Goal: Check status: Check status

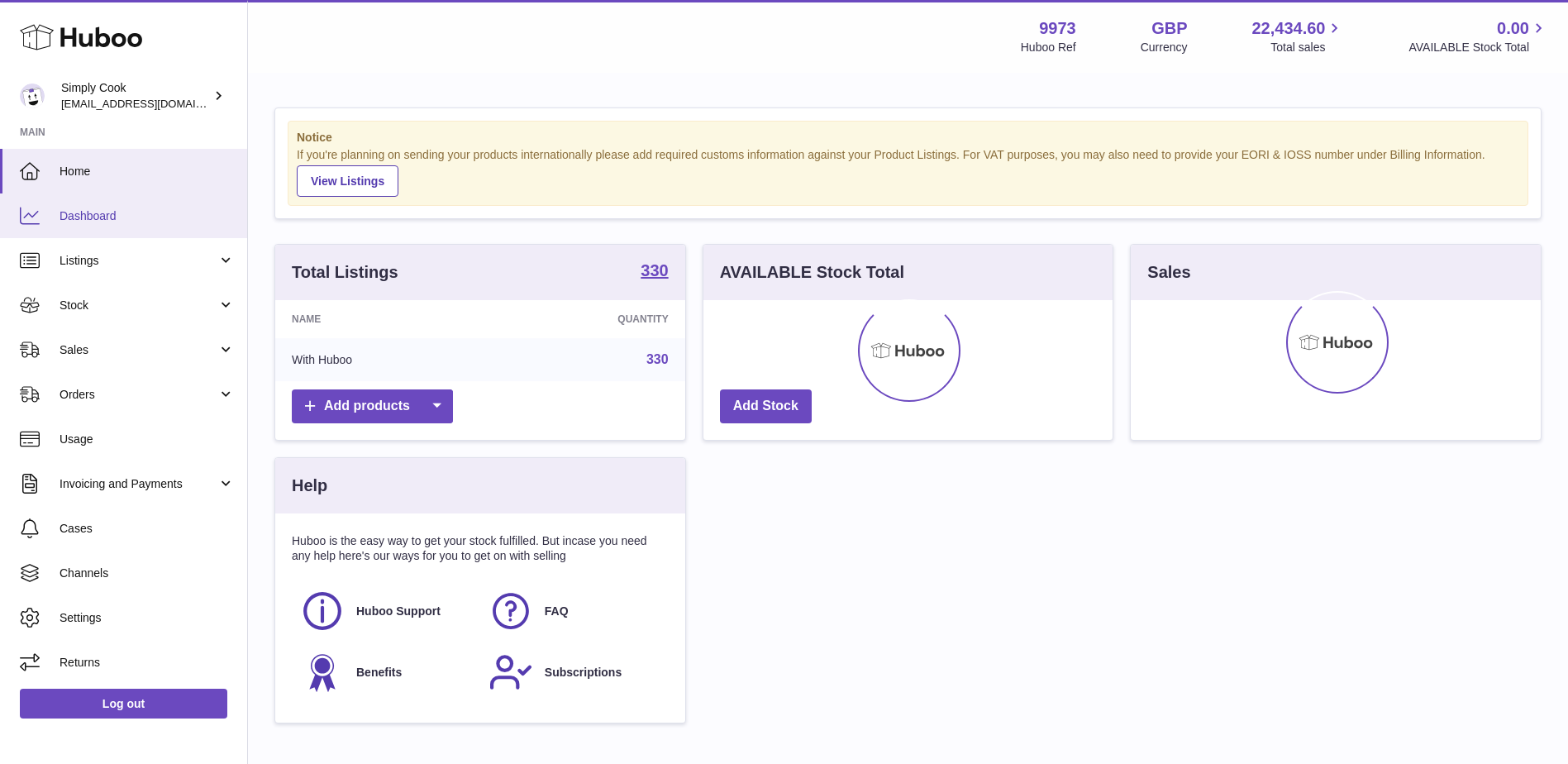
click at [138, 211] on span "Dashboard" at bounding box center [146, 216] width 175 height 15
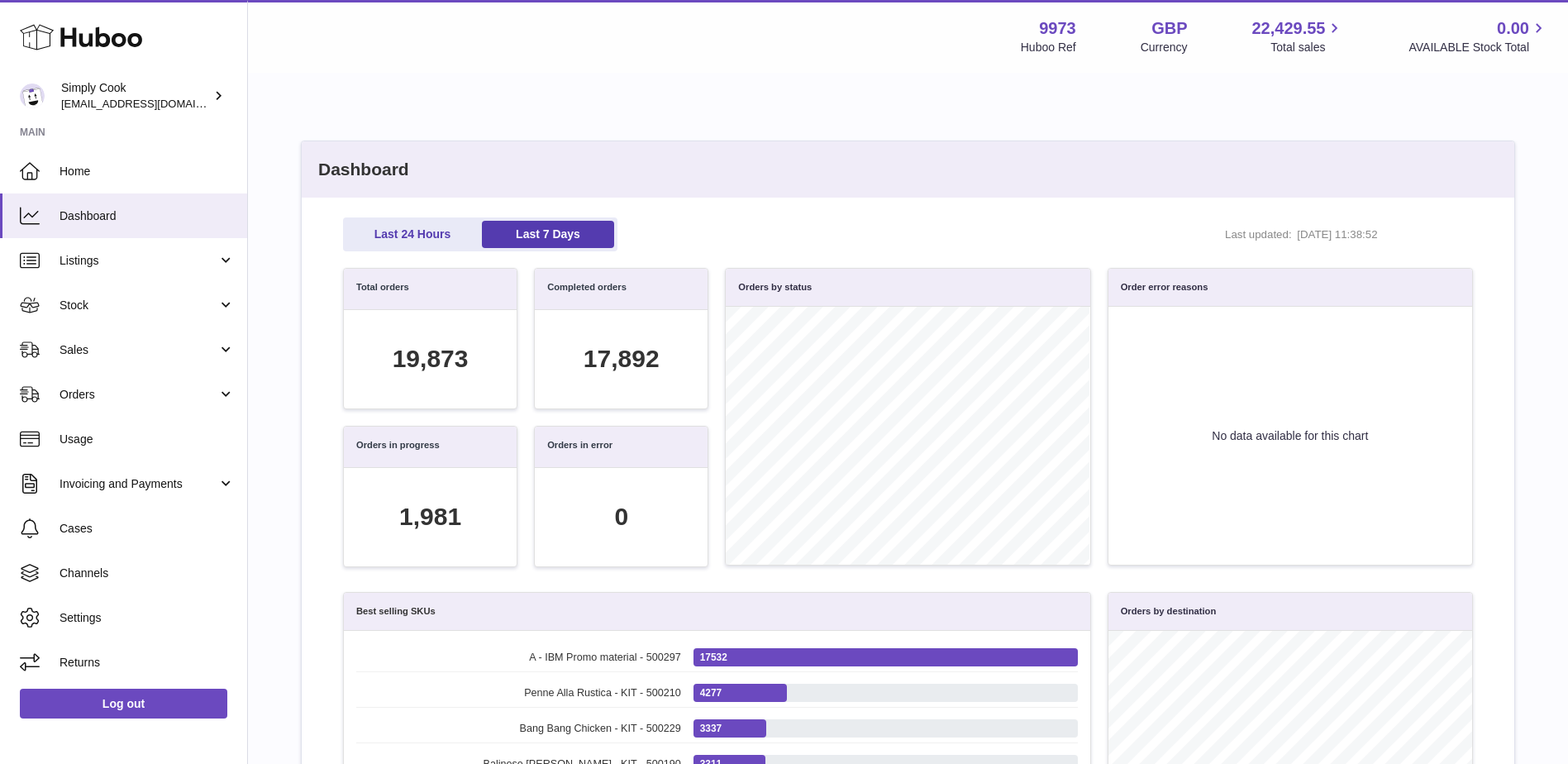
scroll to position [190, 1112]
click at [405, 229] on link "Last 24 Hours" at bounding box center [413, 234] width 133 height 27
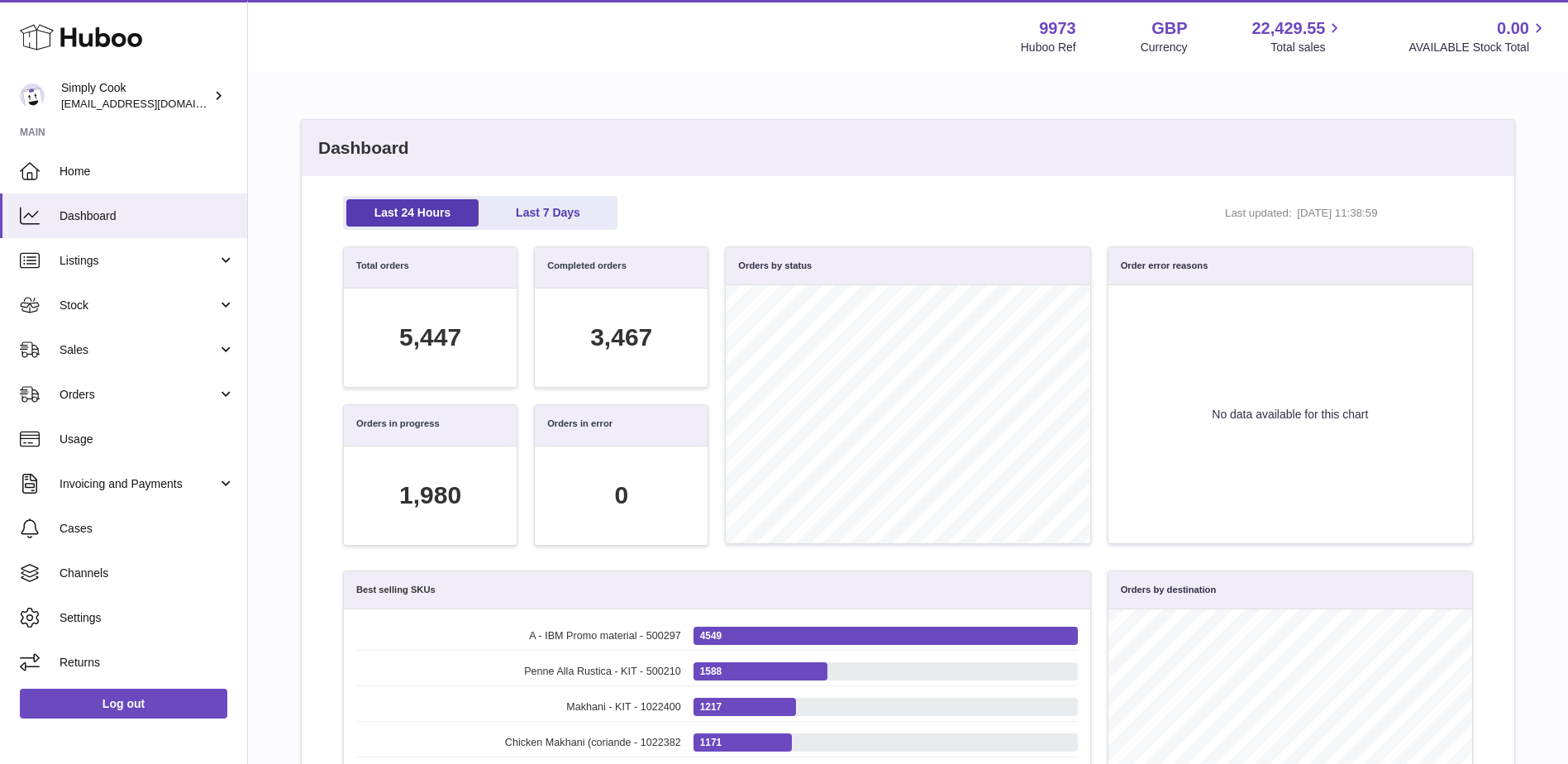
scroll to position [0, 0]
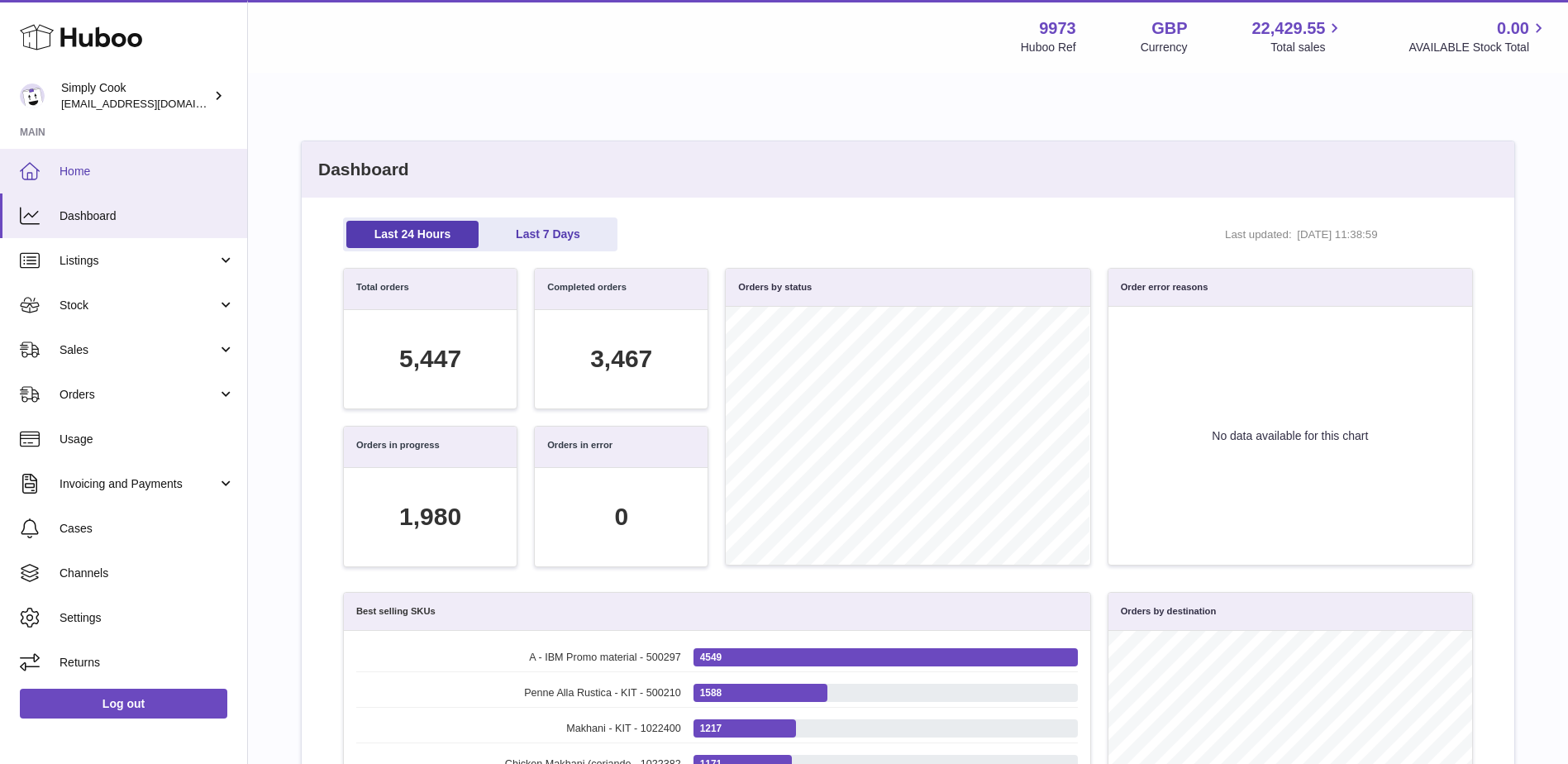
click at [138, 168] on span "Home" at bounding box center [146, 171] width 175 height 15
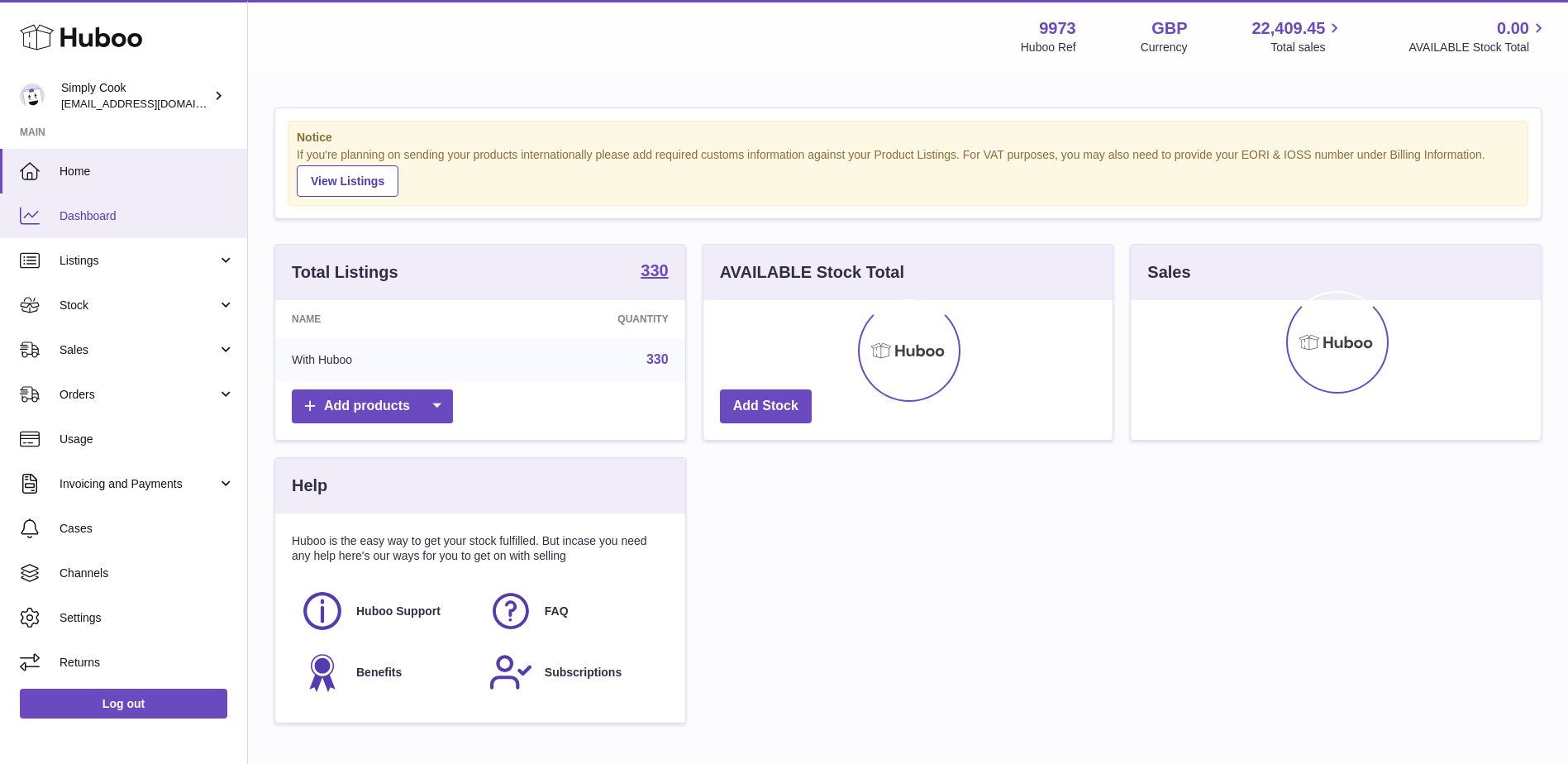
click at [125, 216] on span "Dashboard" at bounding box center [146, 216] width 175 height 15
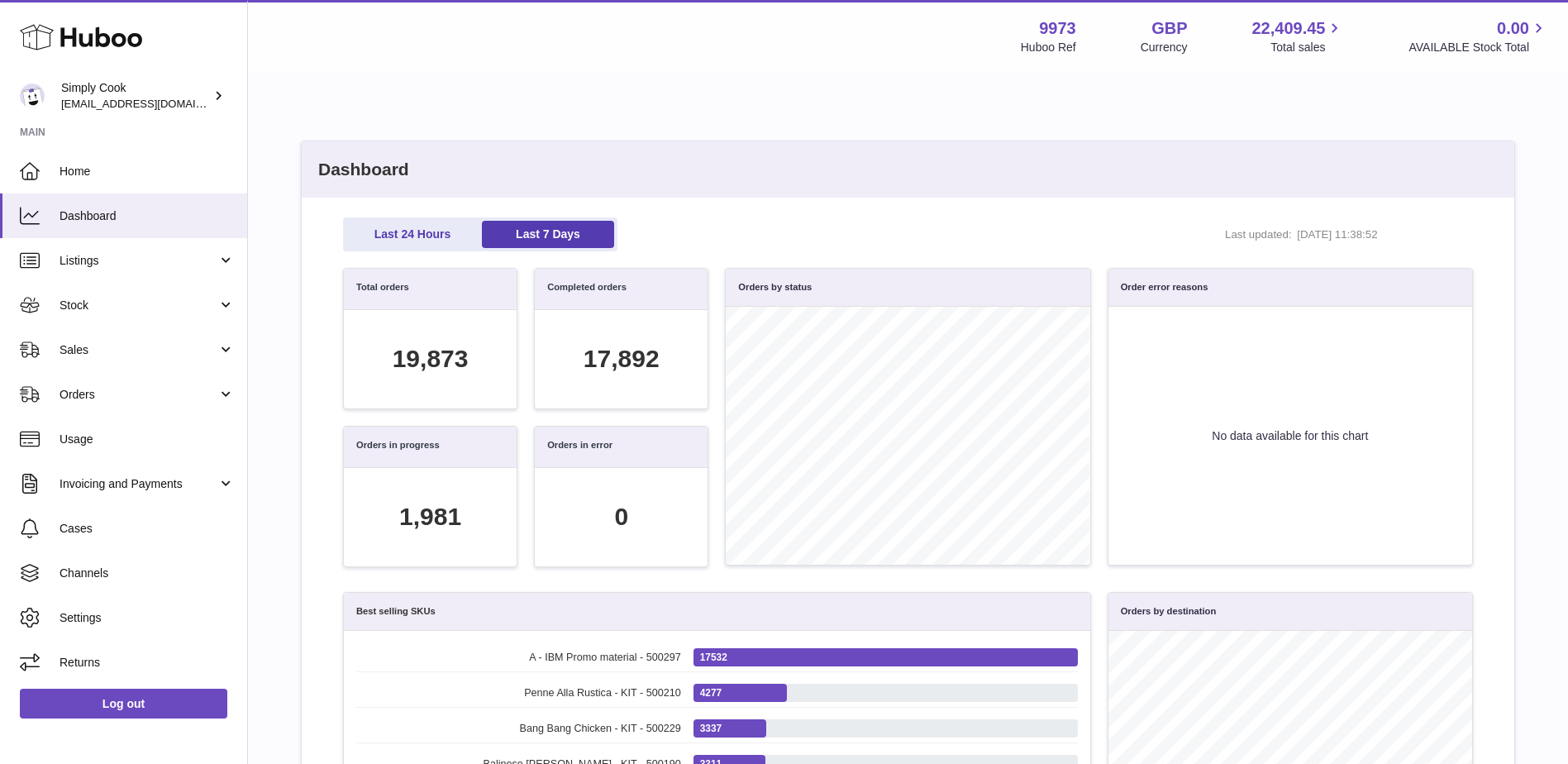
scroll to position [190, 1112]
click at [400, 233] on link "Last 24 Hours" at bounding box center [413, 234] width 133 height 27
